Goal: Entertainment & Leisure: Consume media (video, audio)

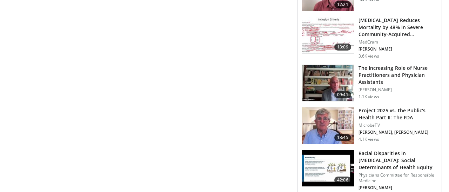
scroll to position [1130, 0]
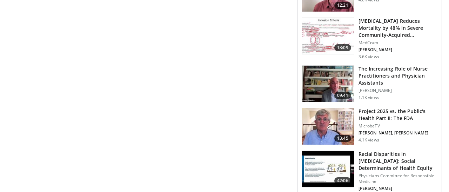
click at [326, 80] on img at bounding box center [328, 84] width 52 height 36
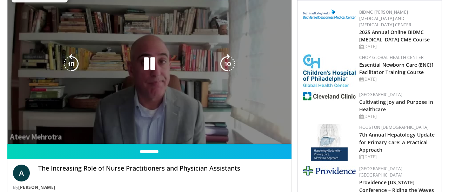
scroll to position [98, 0]
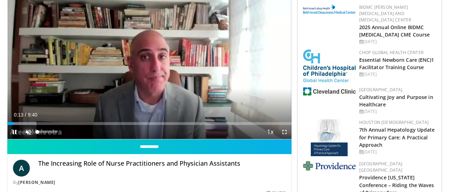
click at [28, 130] on span "Video Player" at bounding box center [28, 132] width 14 height 14
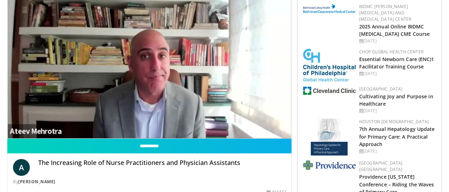
scroll to position [102, 0]
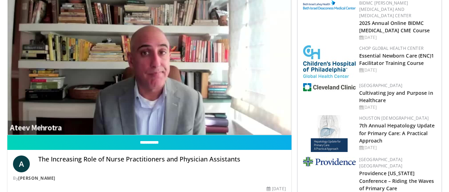
click at [29, 131] on video-js "**********" at bounding box center [149, 55] width 284 height 160
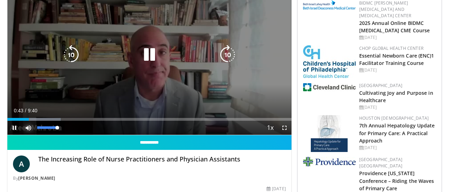
click at [28, 131] on span "Video Player" at bounding box center [28, 128] width 14 height 14
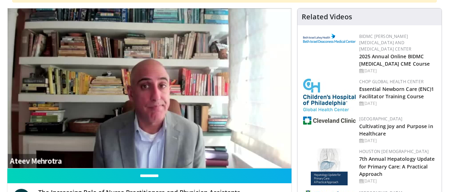
scroll to position [68, 0]
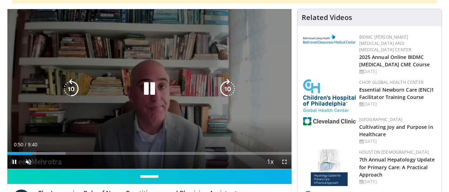
click at [154, 91] on icon "Video Player" at bounding box center [149, 89] width 20 height 20
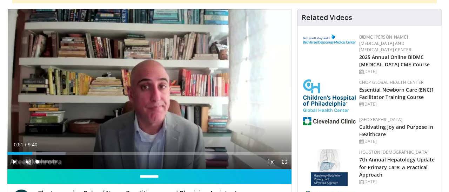
click at [30, 159] on span "Video Player" at bounding box center [28, 162] width 14 height 14
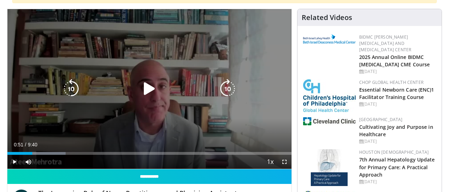
click at [151, 85] on icon "Video Player" at bounding box center [149, 89] width 20 height 20
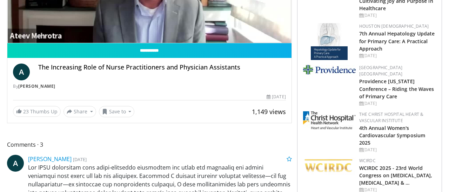
scroll to position [195, 0]
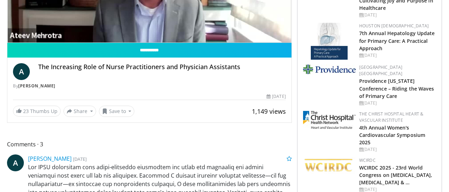
click at [322, 129] on img at bounding box center [329, 120] width 53 height 18
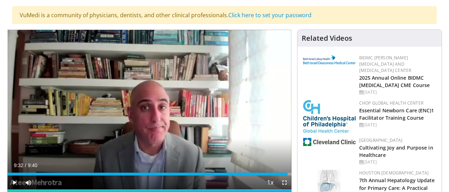
scroll to position [26, 0]
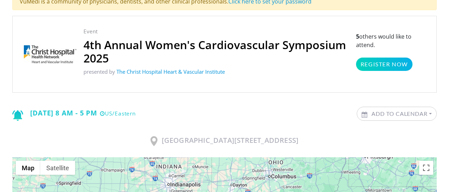
scroll to position [42, 0]
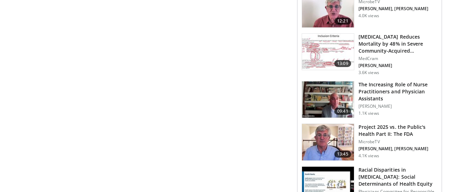
scroll to position [1146, 0]
click at [315, 54] on img at bounding box center [328, 52] width 52 height 36
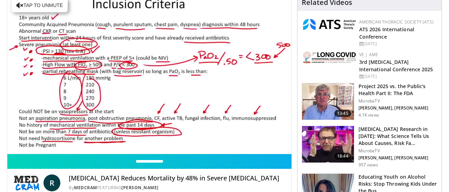
scroll to position [84, 0]
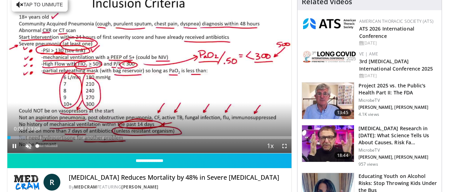
click at [27, 147] on span "Video Player" at bounding box center [28, 146] width 14 height 14
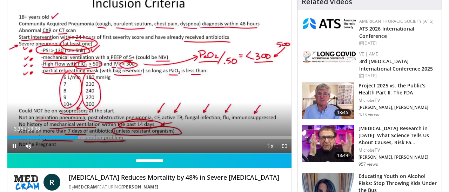
click at [40, 129] on div "Current Time 3:15 / Duration 13:08" at bounding box center [149, 128] width 284 height 6
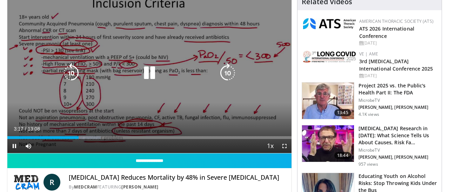
click at [156, 66] on icon "Video Player" at bounding box center [149, 73] width 20 height 20
click at [146, 77] on icon "Video Player" at bounding box center [149, 73] width 20 height 20
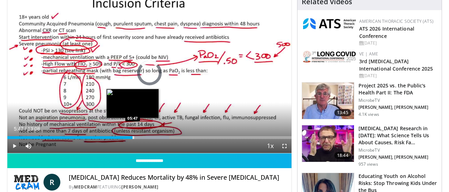
click at [132, 138] on div "Progress Bar" at bounding box center [132, 137] width 1 height 3
click at [131, 136] on div "Progress Bar" at bounding box center [131, 137] width 1 height 3
